Goal: Find specific page/section

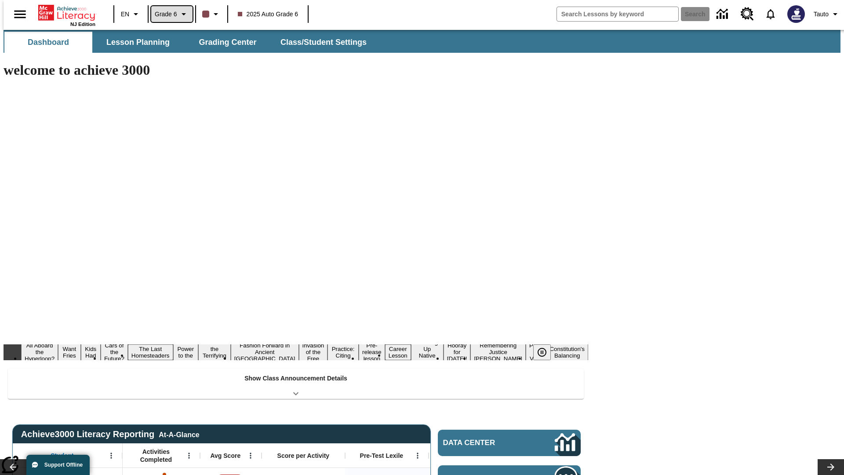
click at [169, 14] on span "Grade 6" at bounding box center [166, 14] width 22 height 9
click at [181, 60] on span "Grade 11" at bounding box center [168, 59] width 25 height 7
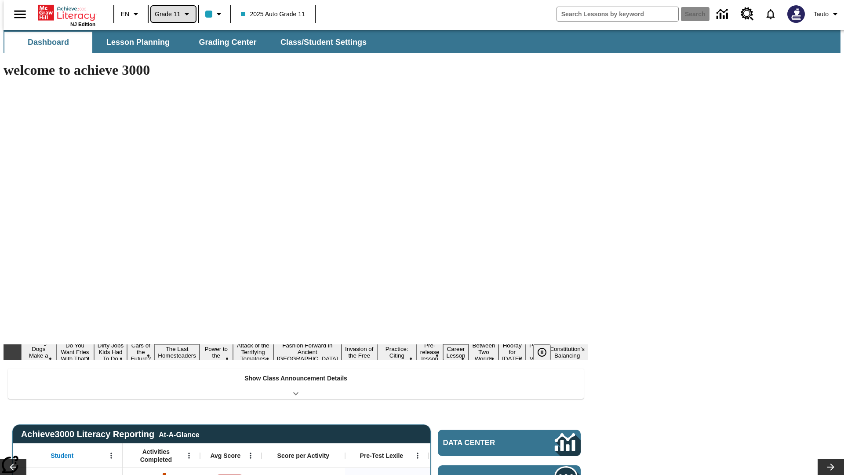
click at [171, 14] on span "Grade 11" at bounding box center [167, 14] width 25 height 9
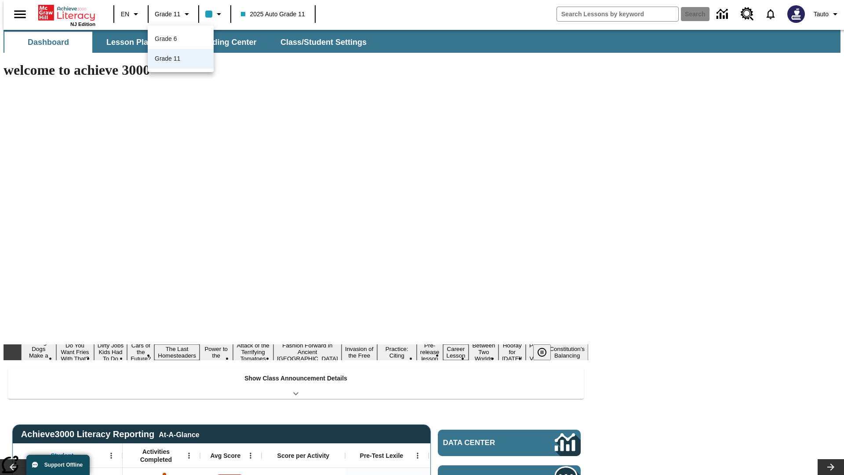
click at [422, 237] on div at bounding box center [422, 237] width 844 height 475
click at [134, 42] on button "Lesson Planning" at bounding box center [138, 42] width 88 height 21
